Goal: Navigation & Orientation: Find specific page/section

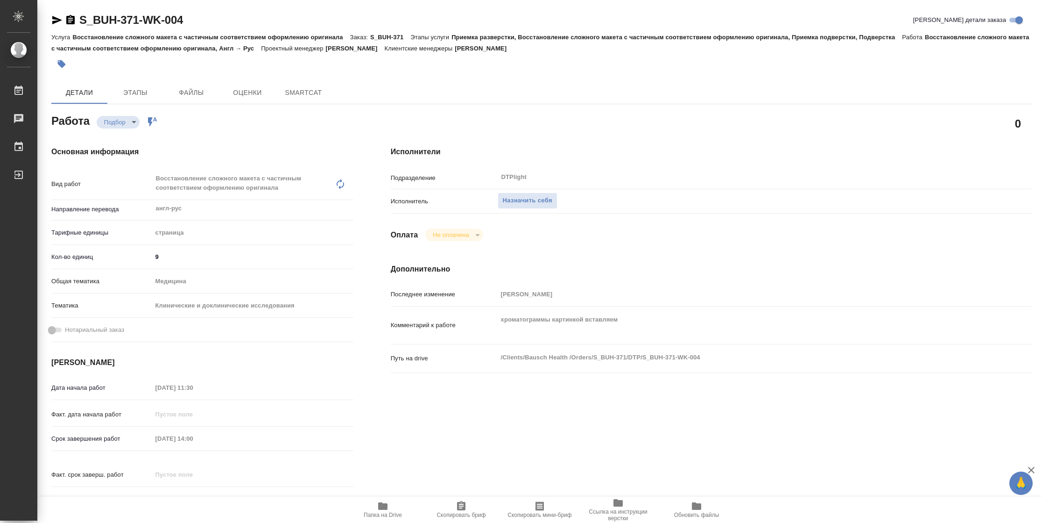
type textarea "x"
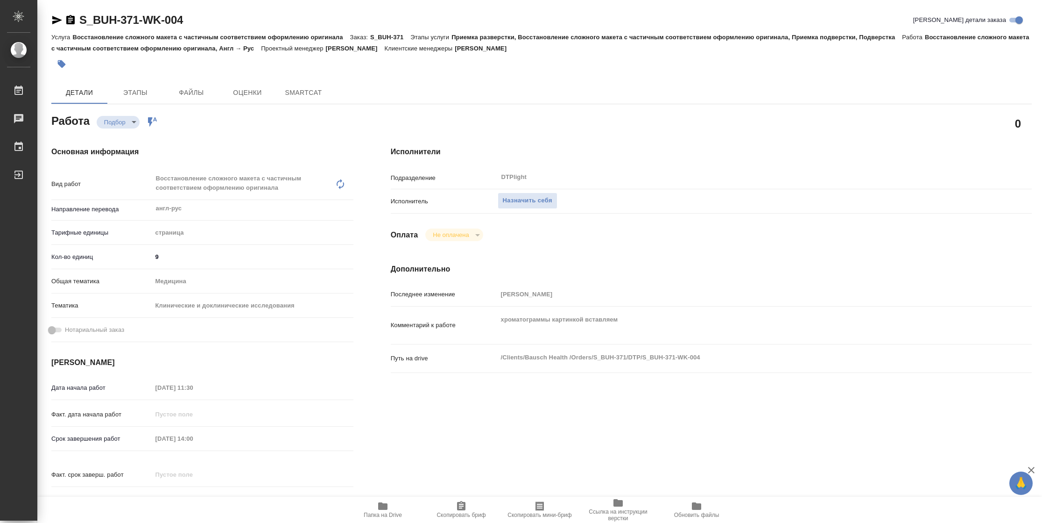
type textarea "x"
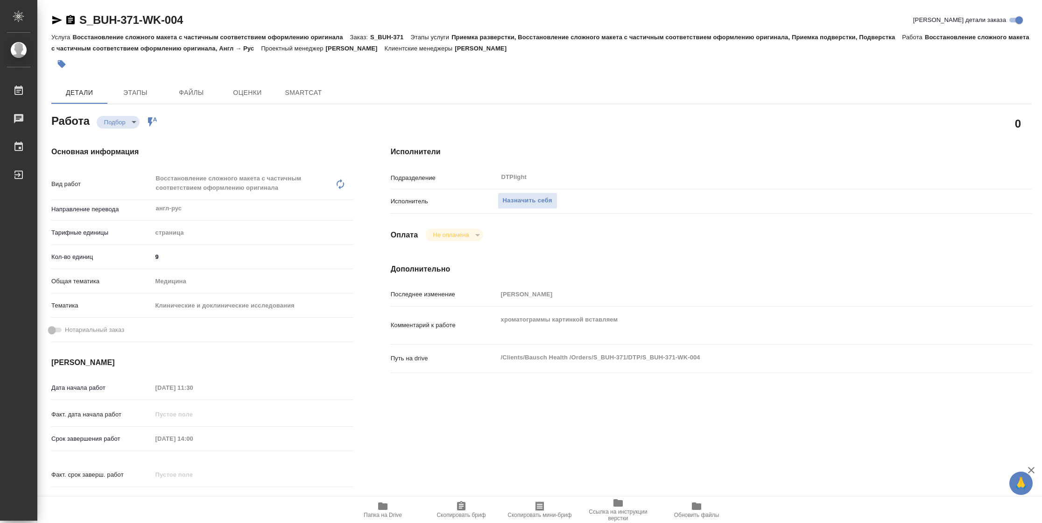
type textarea "x"
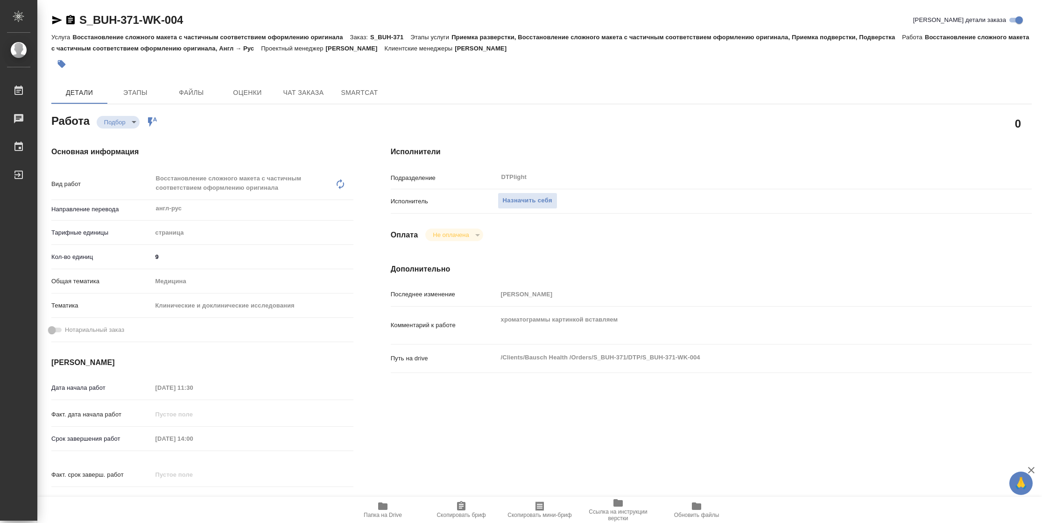
type textarea "x"
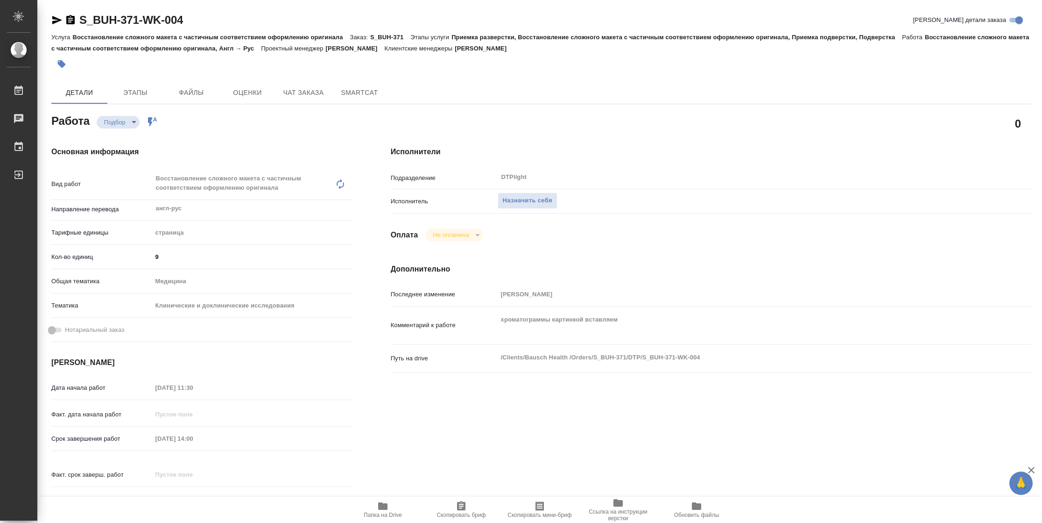
type textarea "x"
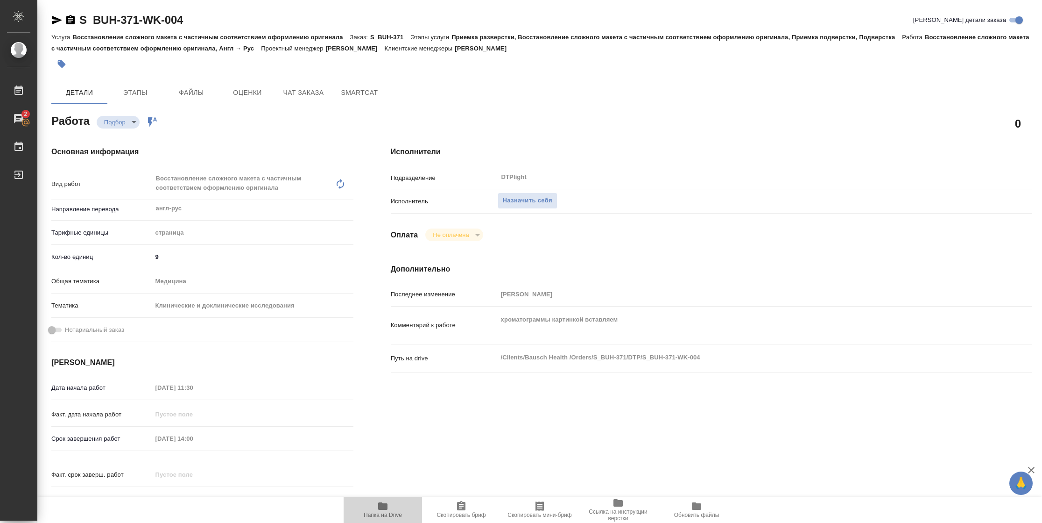
click at [372, 504] on span "Папка на Drive" at bounding box center [382, 509] width 67 height 18
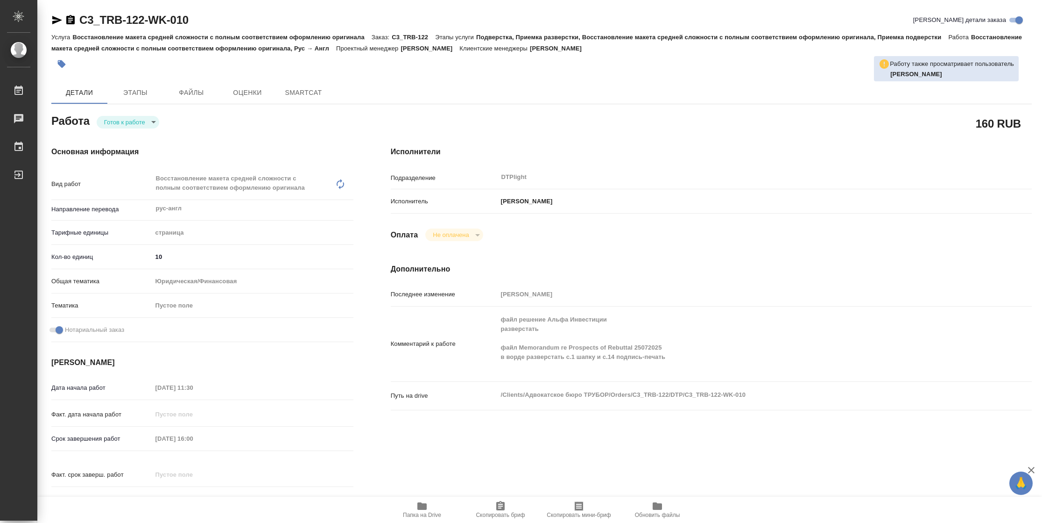
type textarea "x"
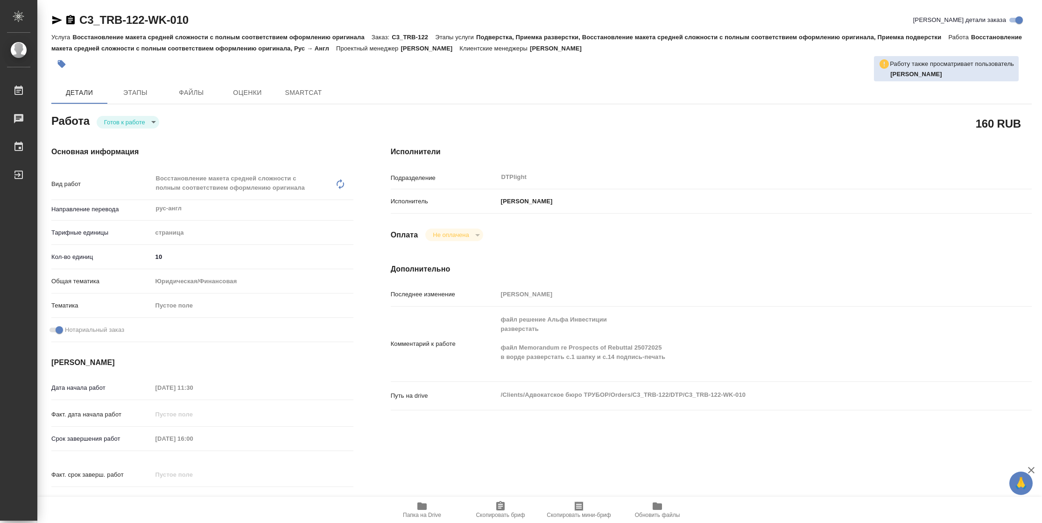
type textarea "x"
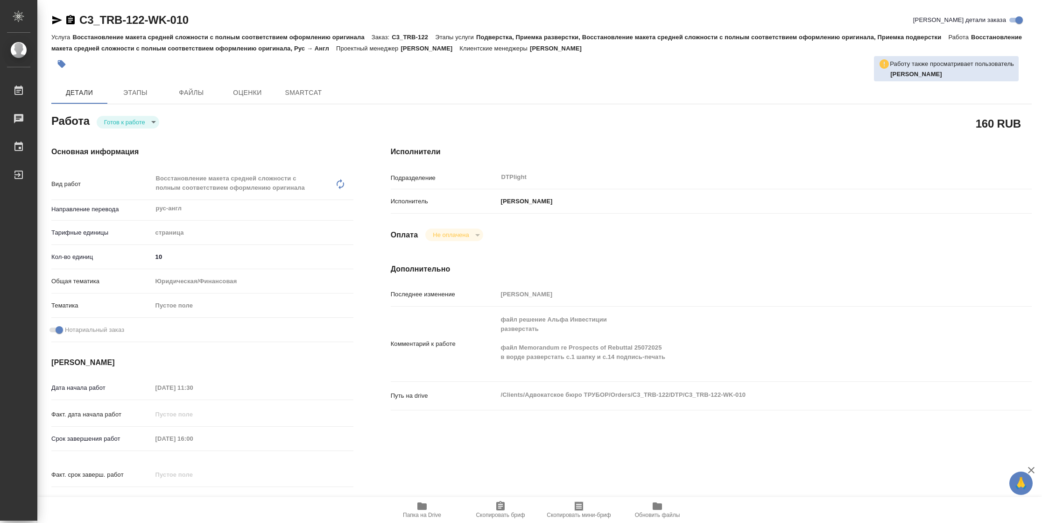
type textarea "x"
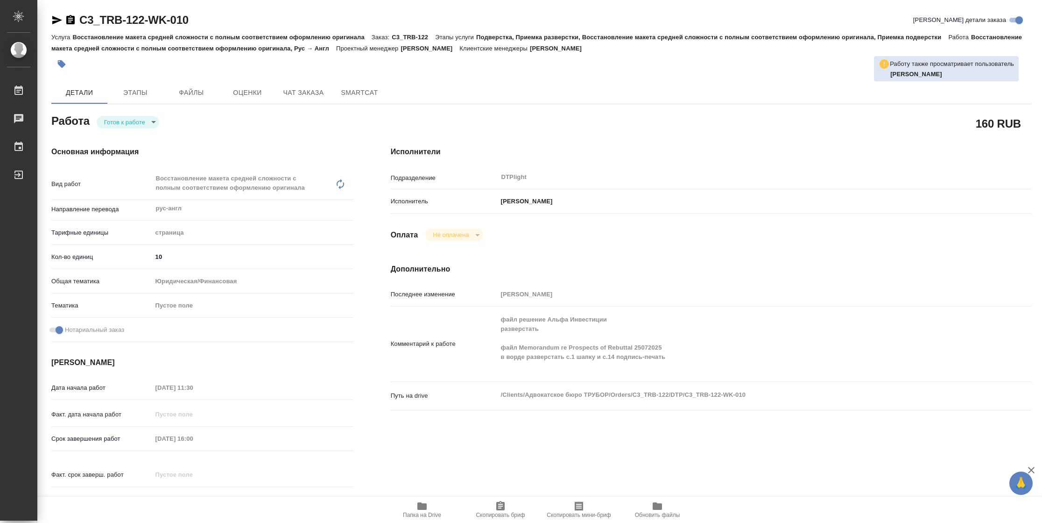
type textarea "x"
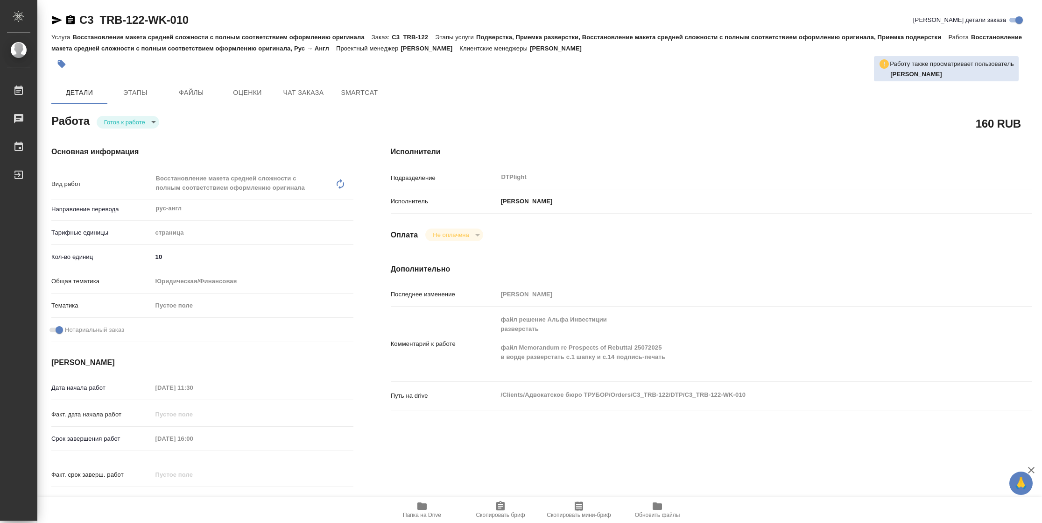
type textarea "x"
